Goal: Find specific page/section: Find specific page/section

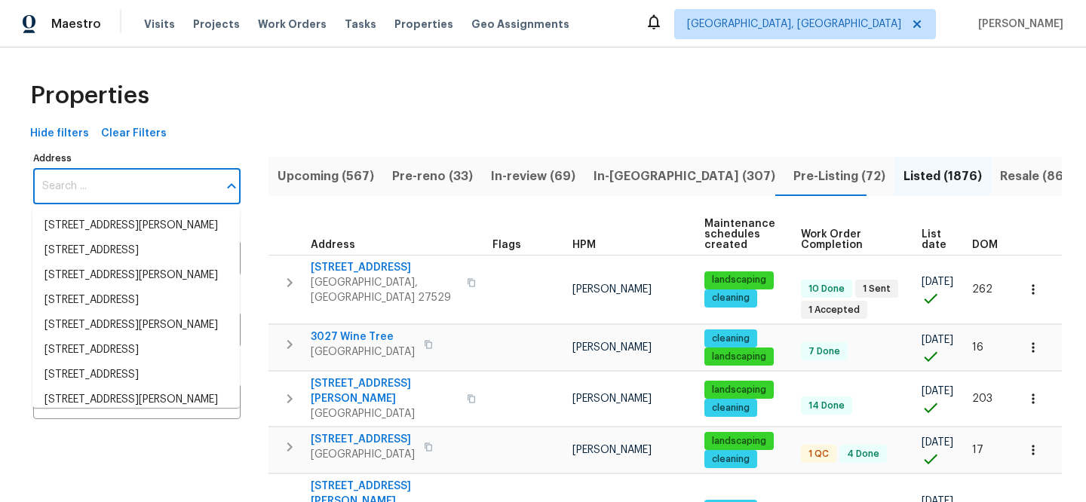
click at [186, 177] on input "Address" at bounding box center [125, 186] width 185 height 35
paste input "16021 Augusta Dr"
type input "16021 Augusta Dr"
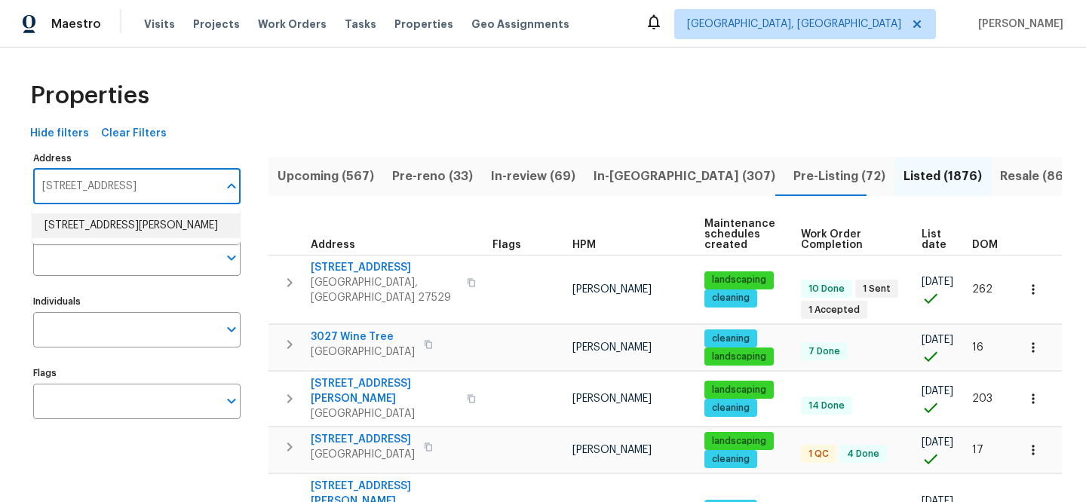
click at [109, 226] on li "16021 Augusta Dr Chino Hills CA 91709" at bounding box center [135, 225] width 207 height 25
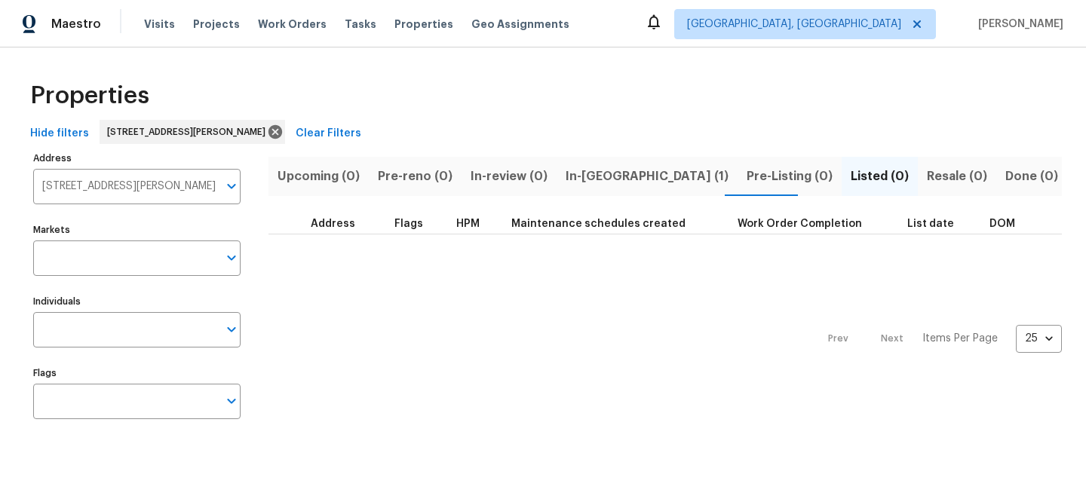
click at [557, 177] on button "In-reno (1)" at bounding box center [647, 176] width 181 height 39
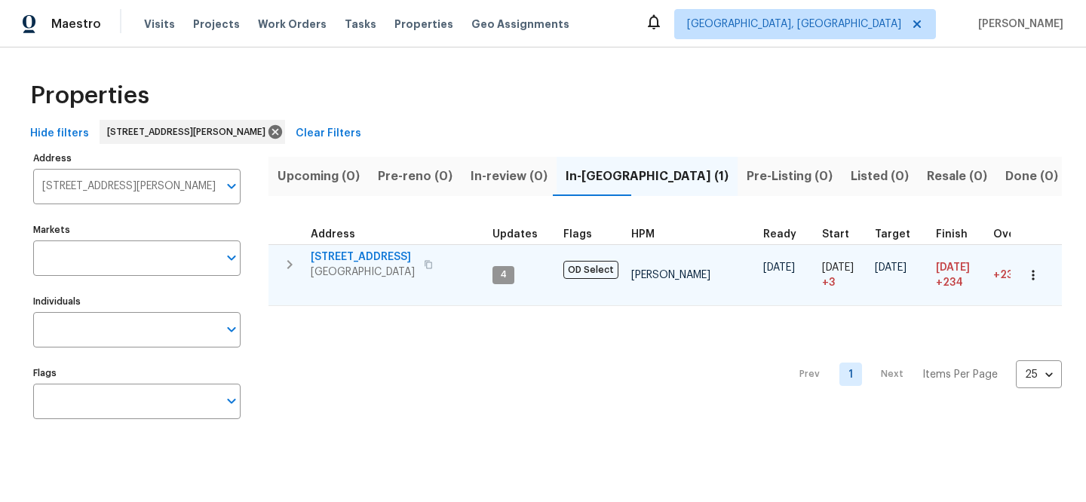
click at [367, 259] on span "16021 Augusta Dr" at bounding box center [363, 257] width 104 height 15
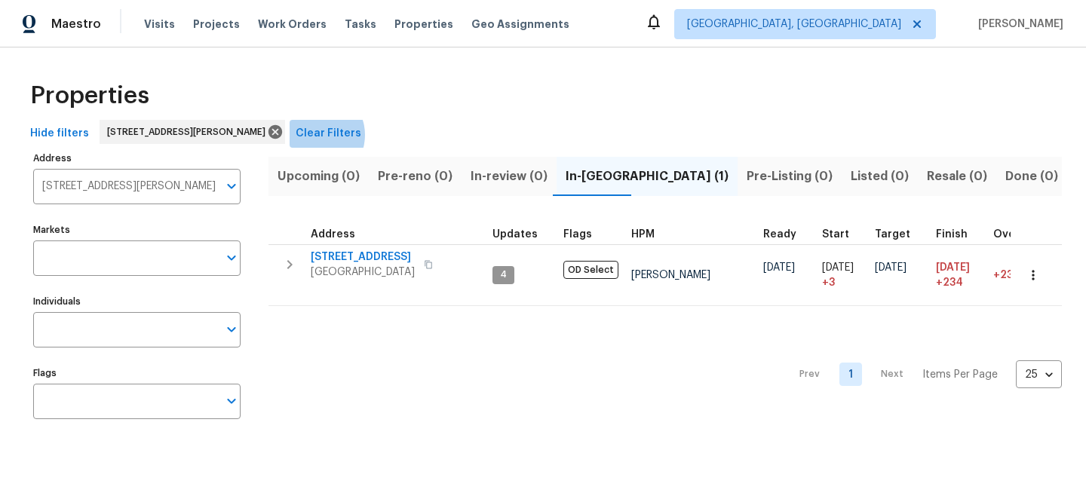
click at [321, 135] on span "Clear Filters" at bounding box center [329, 133] width 66 height 19
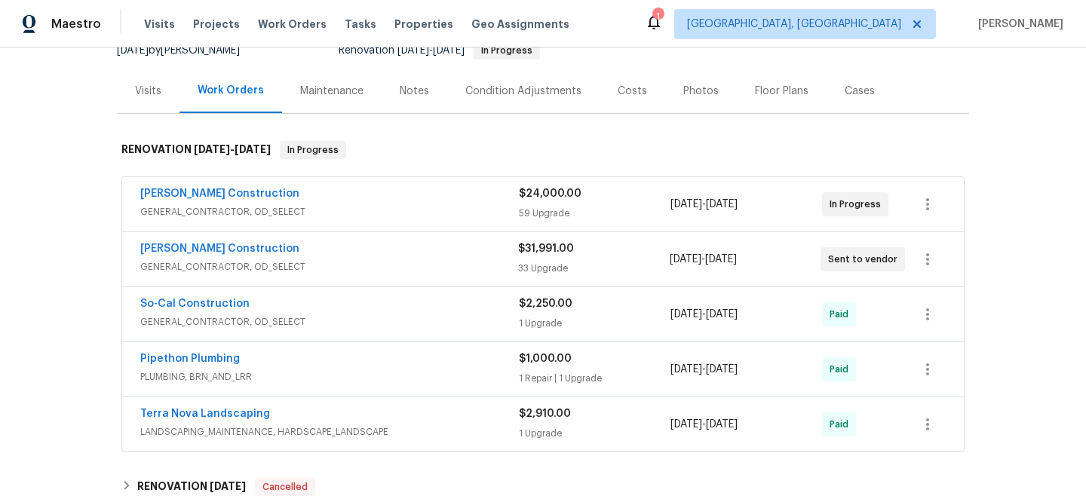
scroll to position [186, 0]
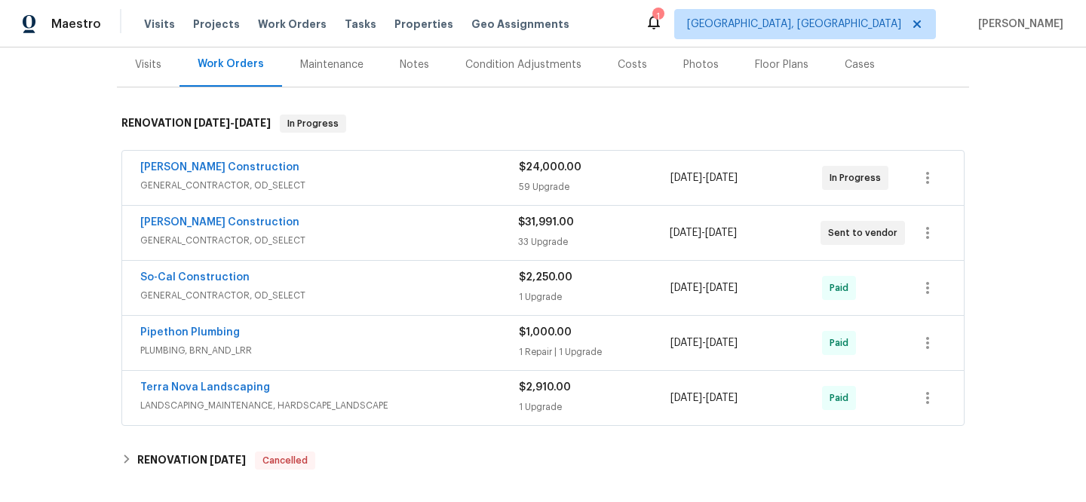
click at [378, 240] on span "GENERAL_CONTRACTOR, OD_SELECT" at bounding box center [329, 240] width 378 height 15
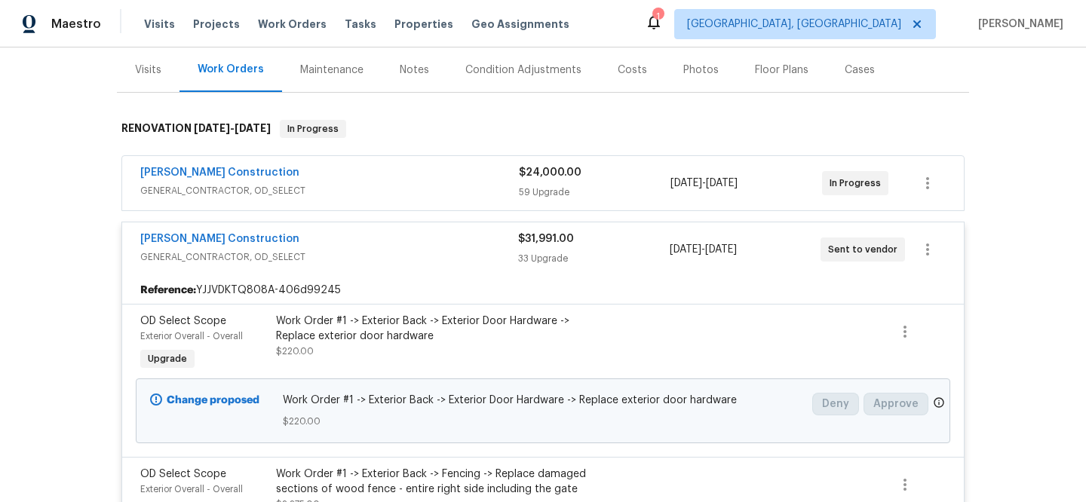
scroll to position [0, 0]
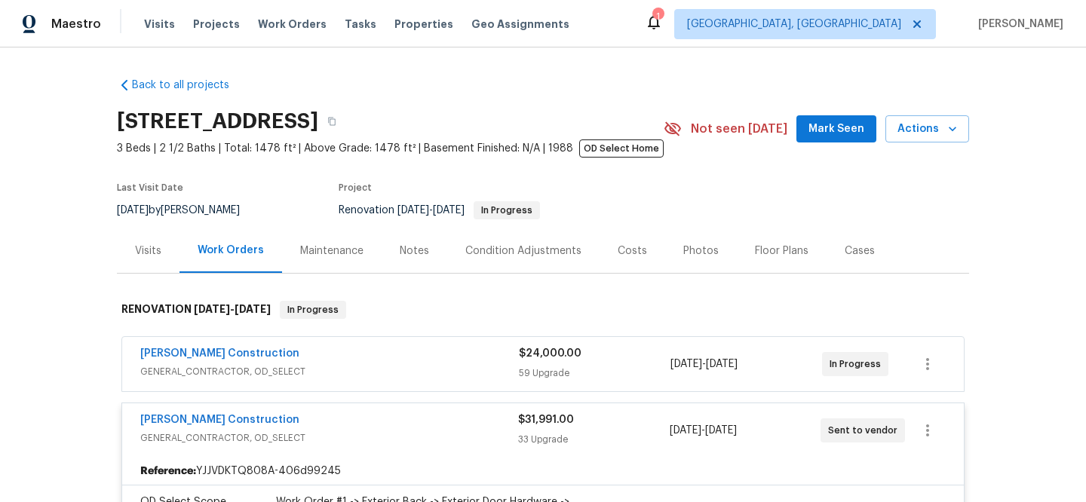
click at [427, 362] on div "[PERSON_NAME] Construction" at bounding box center [329, 355] width 379 height 18
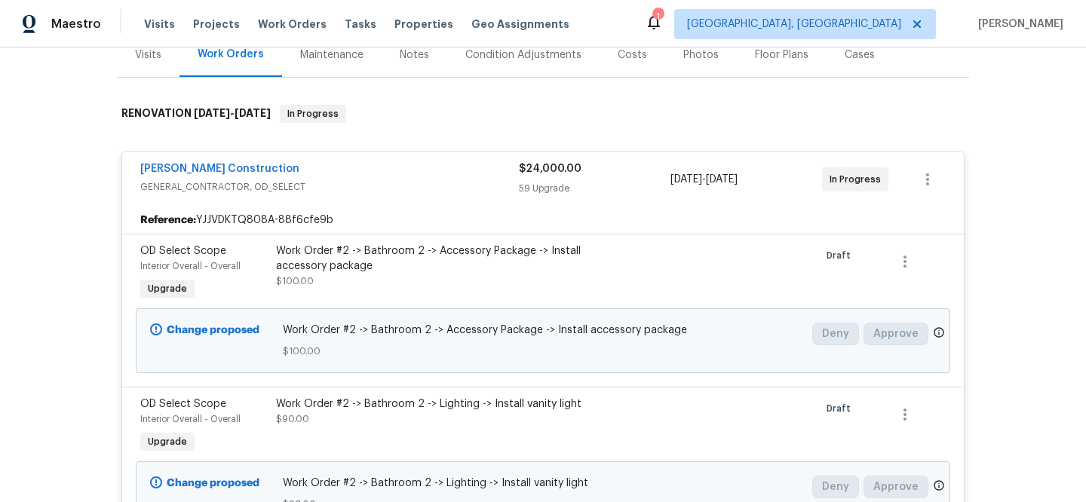
scroll to position [269, 0]
